Goal: Find specific page/section: Find specific page/section

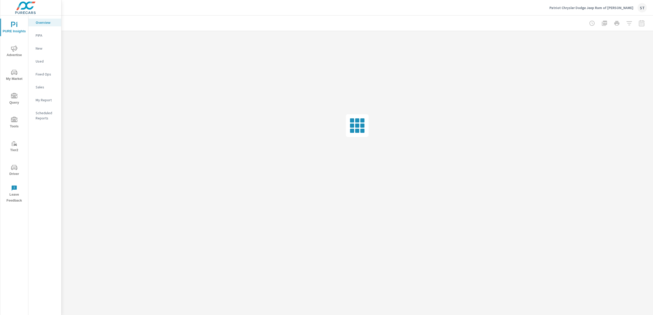
click at [12, 166] on icon "nav menu" at bounding box center [14, 167] width 6 height 6
click at [12, 193] on icon "nav menu" at bounding box center [14, 191] width 6 height 5
